Goal: Entertainment & Leisure: Consume media (video, audio)

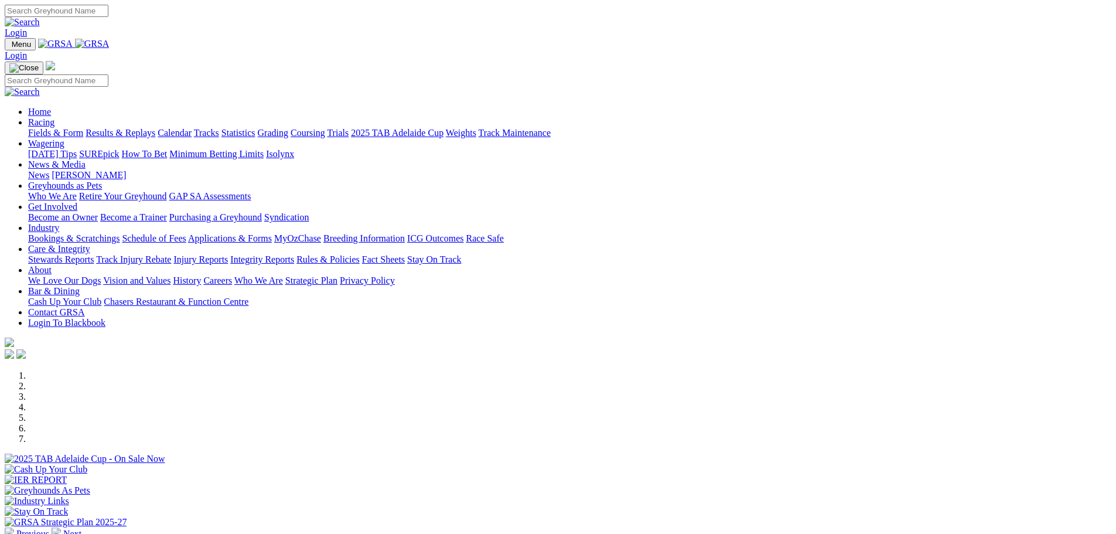
click at [54, 117] on link "Racing" at bounding box center [41, 122] width 26 height 10
click at [155, 128] on link "Results & Replays" at bounding box center [121, 133] width 70 height 10
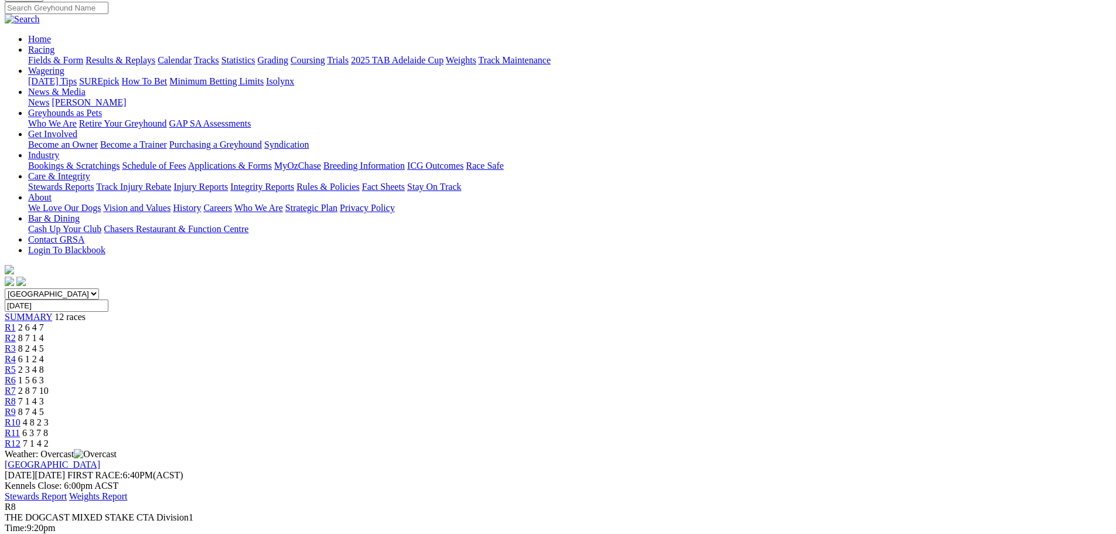
scroll to position [176, 0]
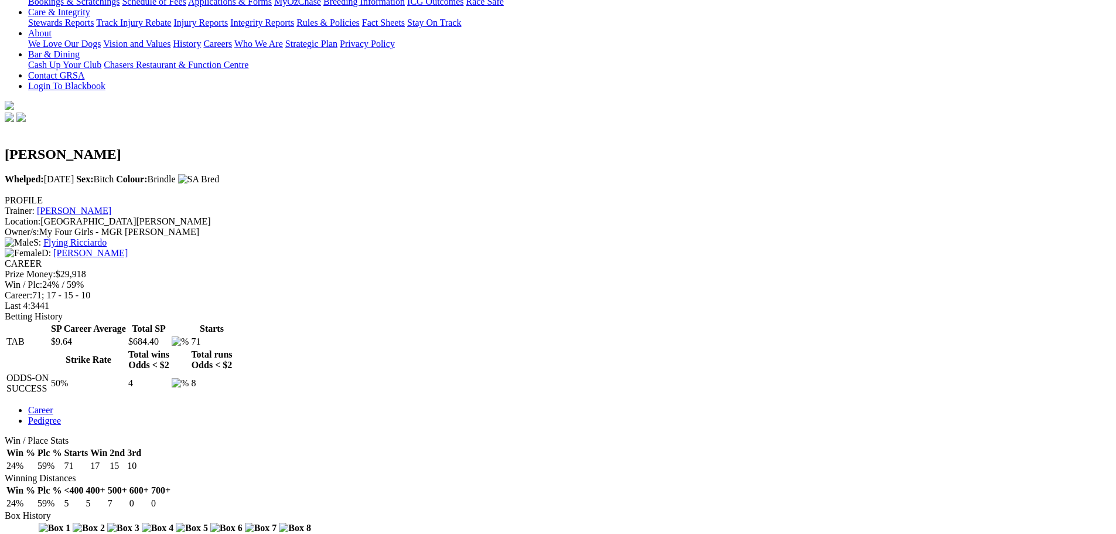
scroll to position [293, 0]
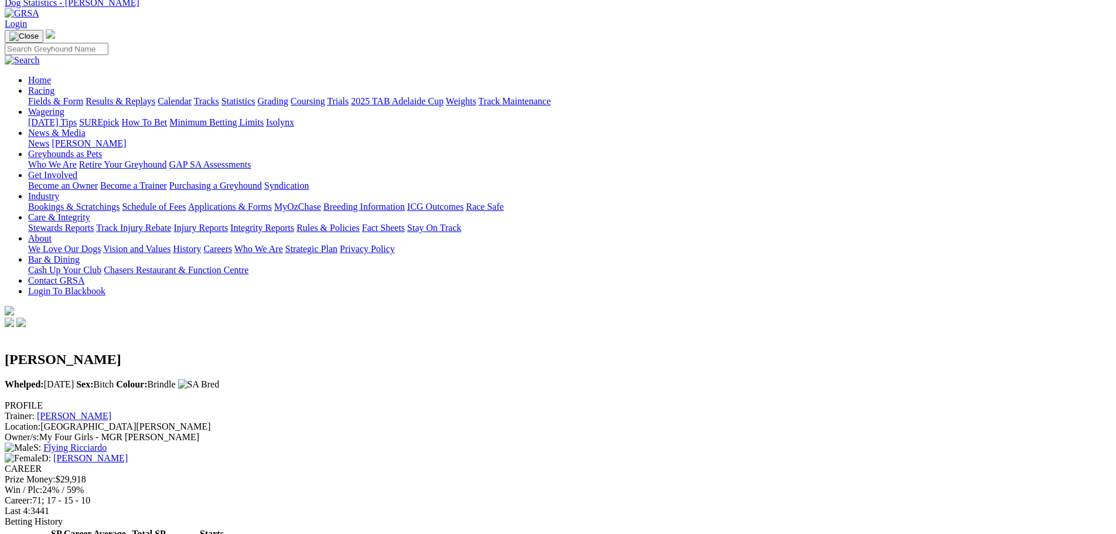
scroll to position [0, 0]
